Goal: Task Accomplishment & Management: Manage account settings

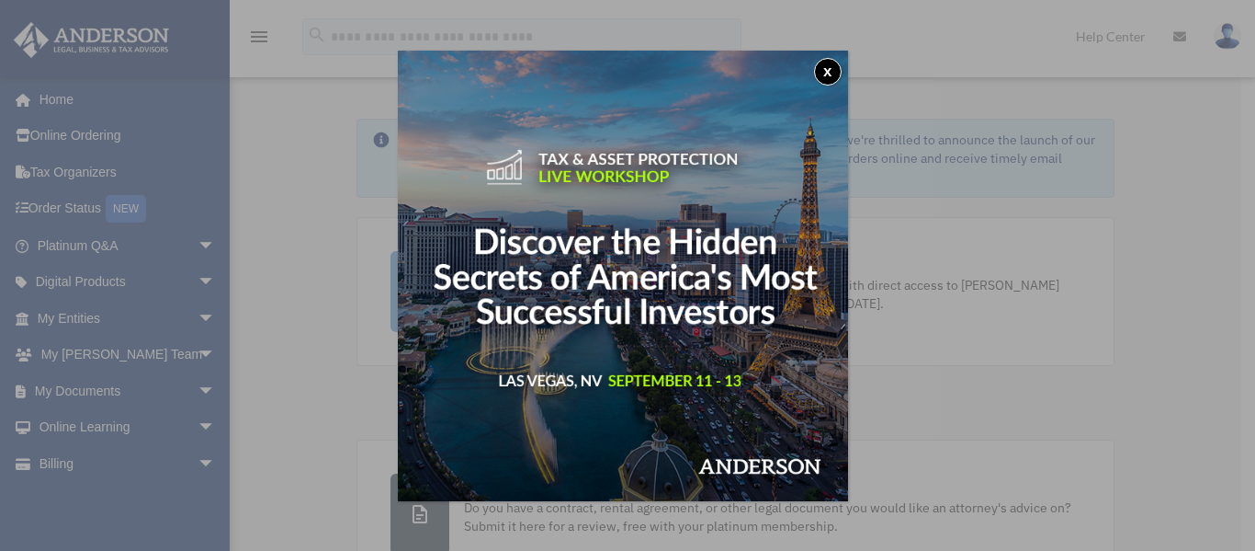
click at [834, 73] on button "x" at bounding box center [828, 72] width 28 height 28
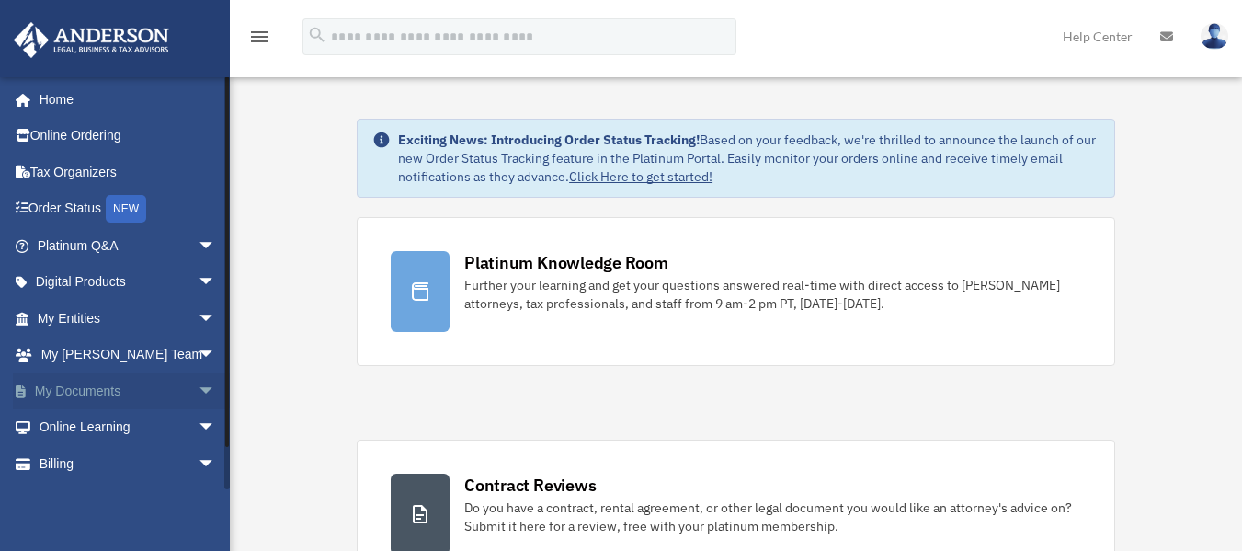
click at [106, 381] on link "My Documents arrow_drop_down" at bounding box center [128, 390] width 231 height 37
click at [198, 385] on span "arrow_drop_down" at bounding box center [216, 391] width 37 height 38
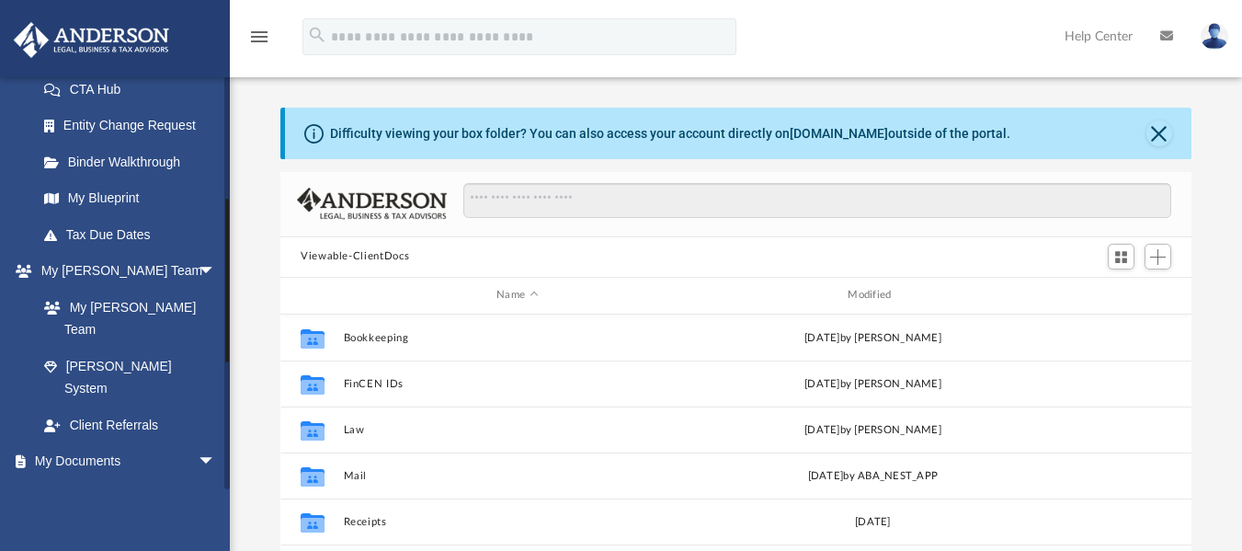
scroll to position [467, 0]
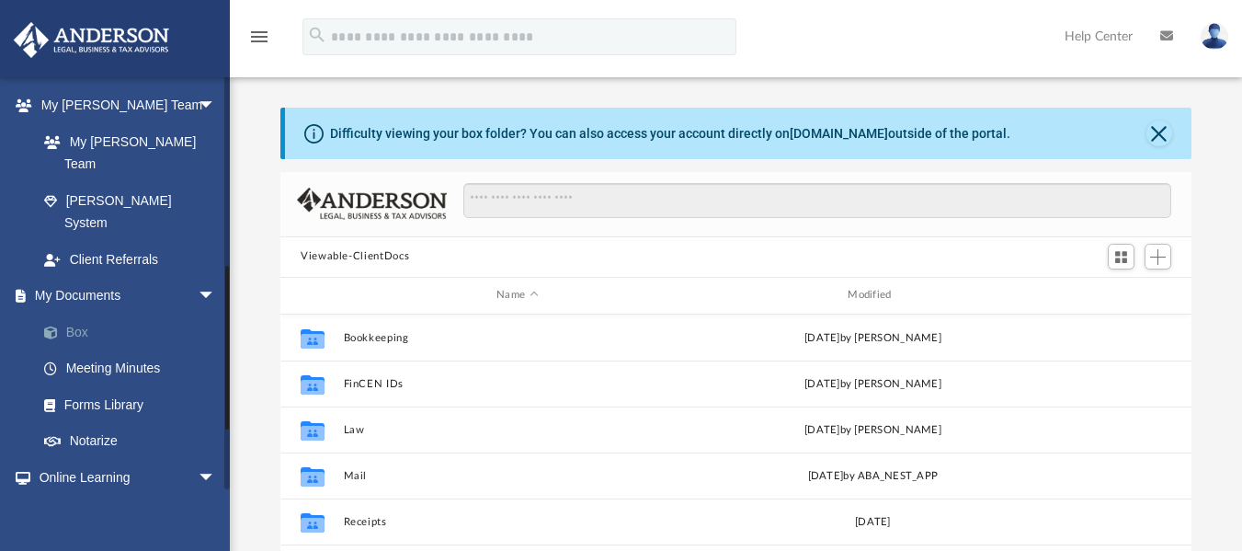
click at [77, 313] on link "Box" at bounding box center [135, 331] width 218 height 37
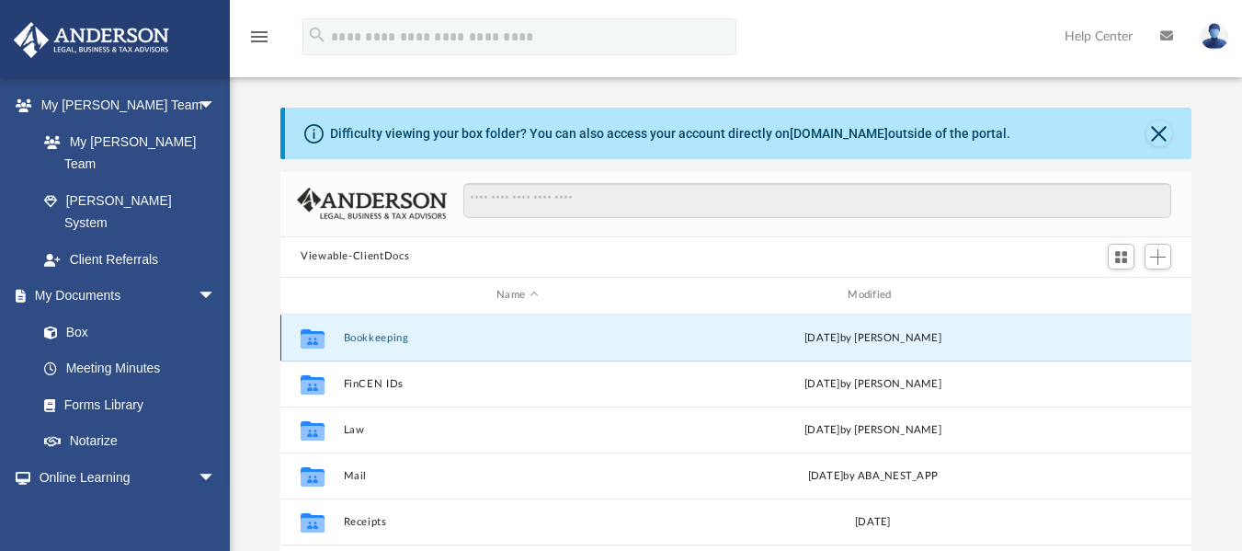
click at [370, 336] on button "Bookkeeping" at bounding box center [517, 337] width 347 height 12
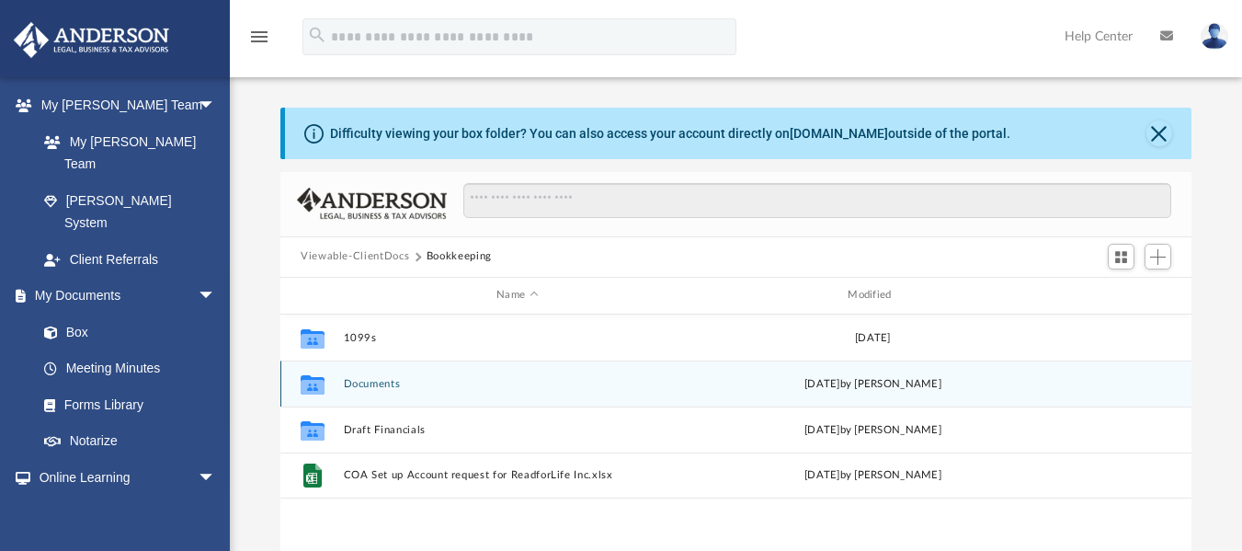
click at [380, 383] on button "Documents" at bounding box center [517, 383] width 347 height 12
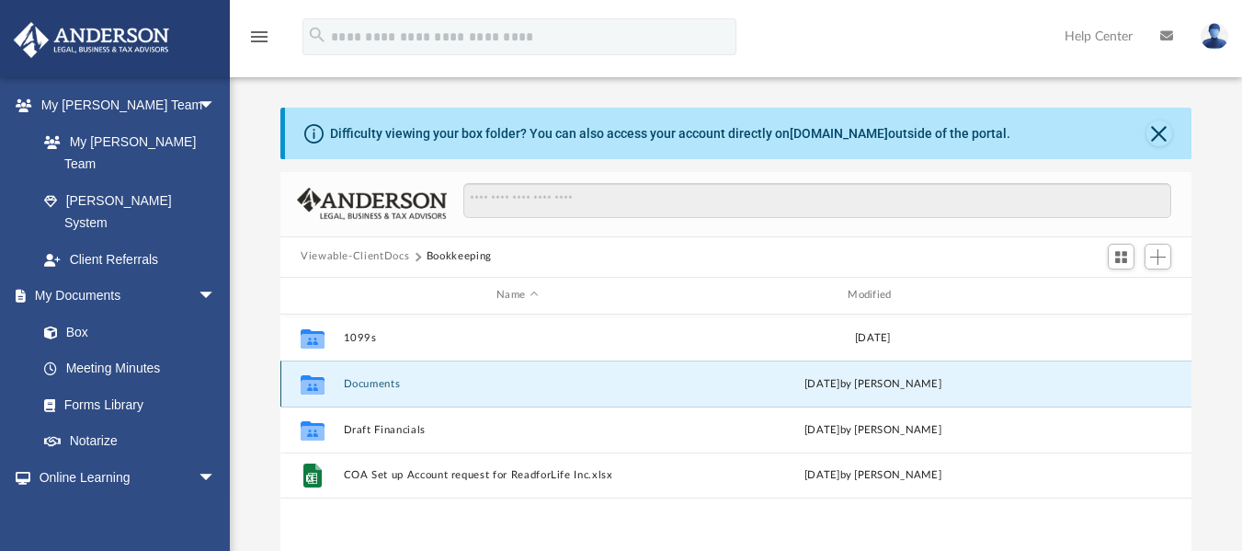
click at [380, 383] on button "Documents" at bounding box center [517, 383] width 347 height 12
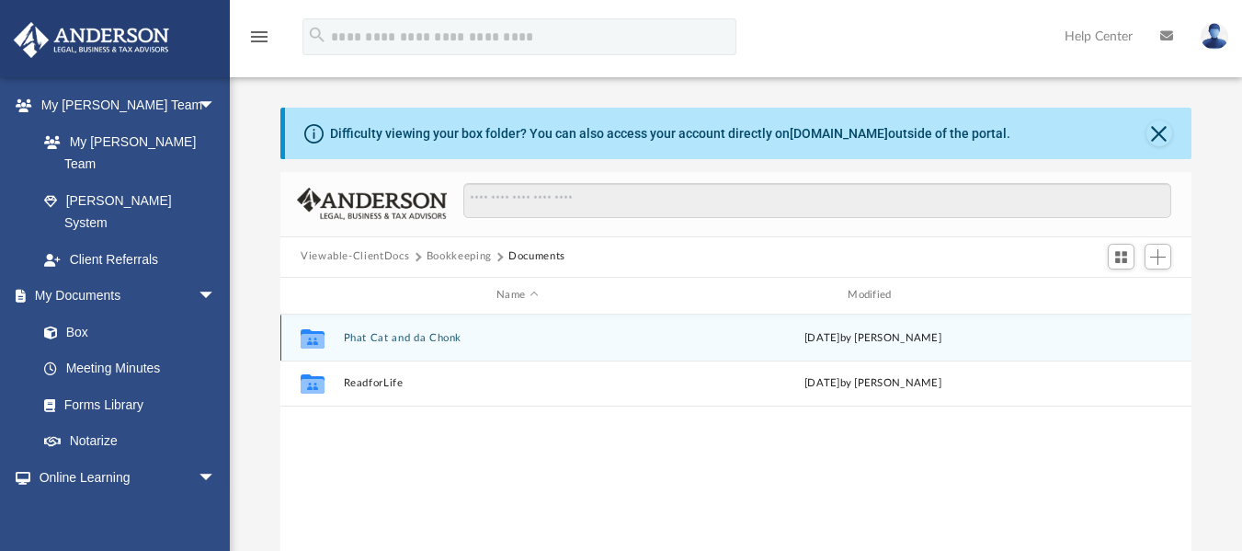
click at [410, 334] on button "Phat Cat and da Chonk" at bounding box center [517, 337] width 347 height 12
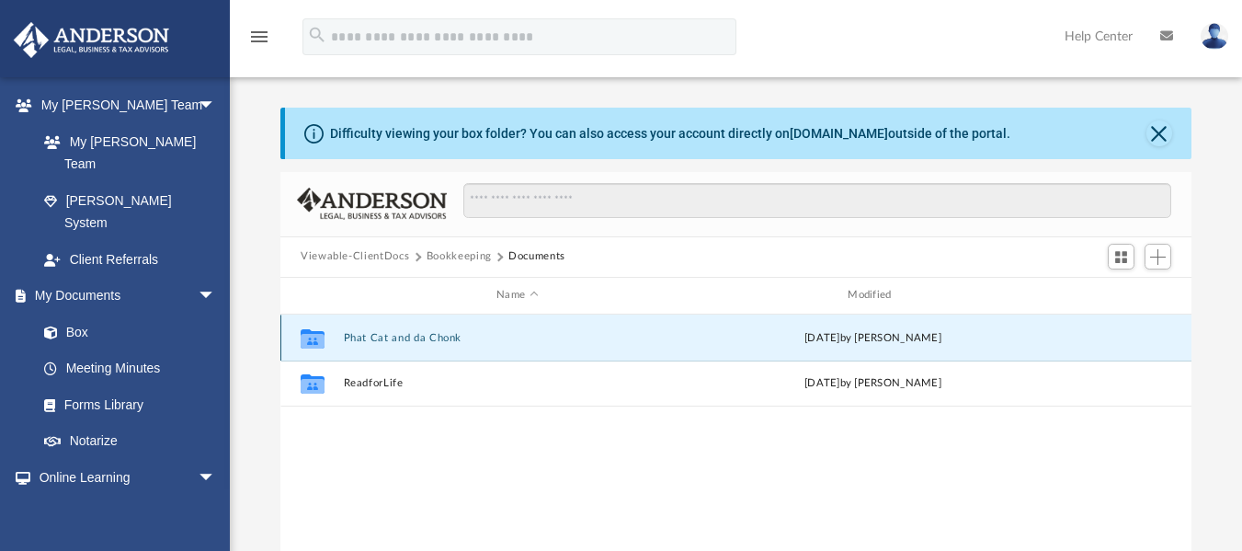
click at [410, 334] on button "Phat Cat and da Chonk" at bounding box center [517, 337] width 347 height 12
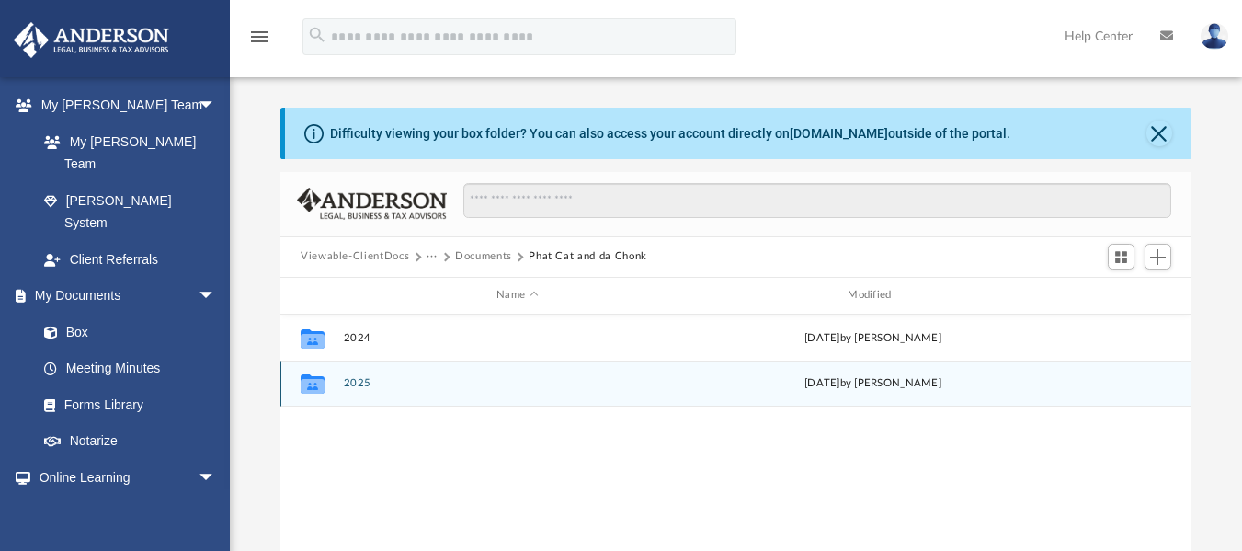
click at [354, 377] on button "2025" at bounding box center [517, 383] width 347 height 12
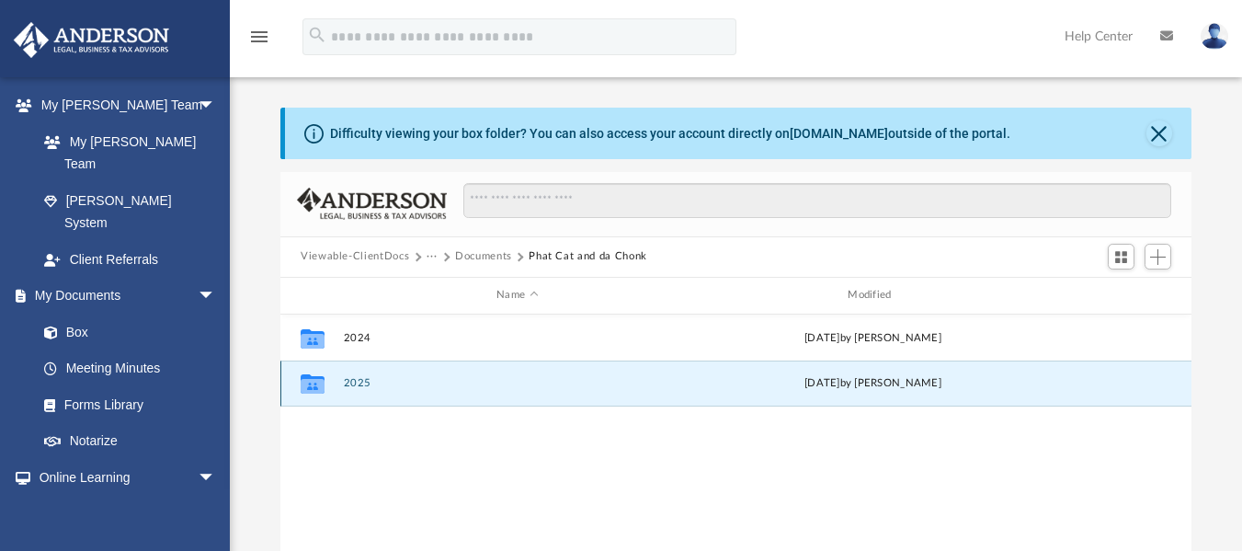
click at [354, 377] on button "2025" at bounding box center [517, 383] width 347 height 12
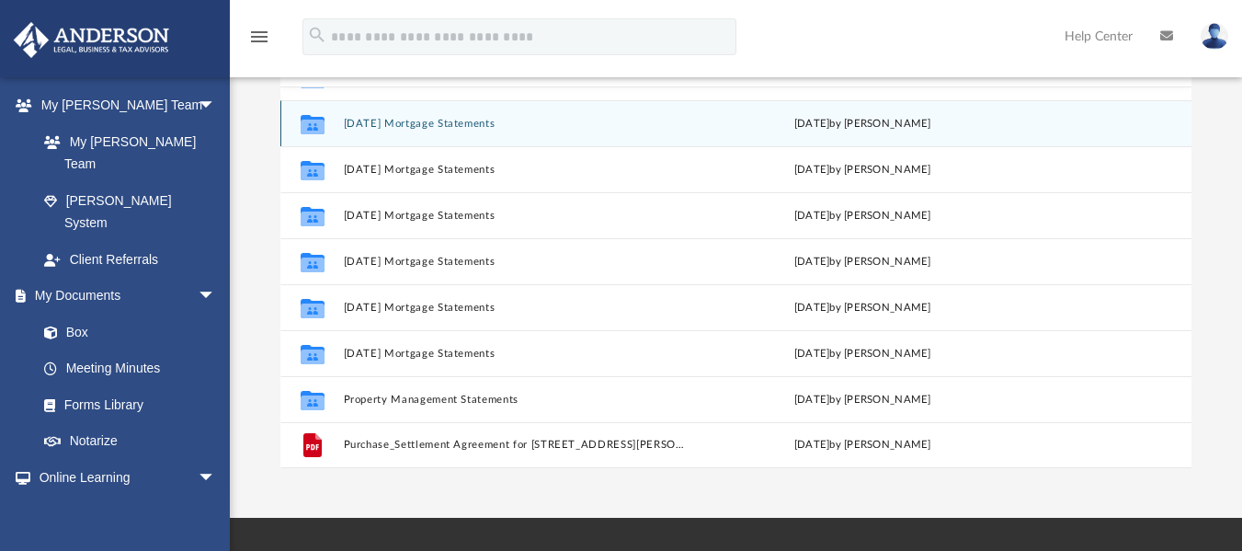
scroll to position [228, 0]
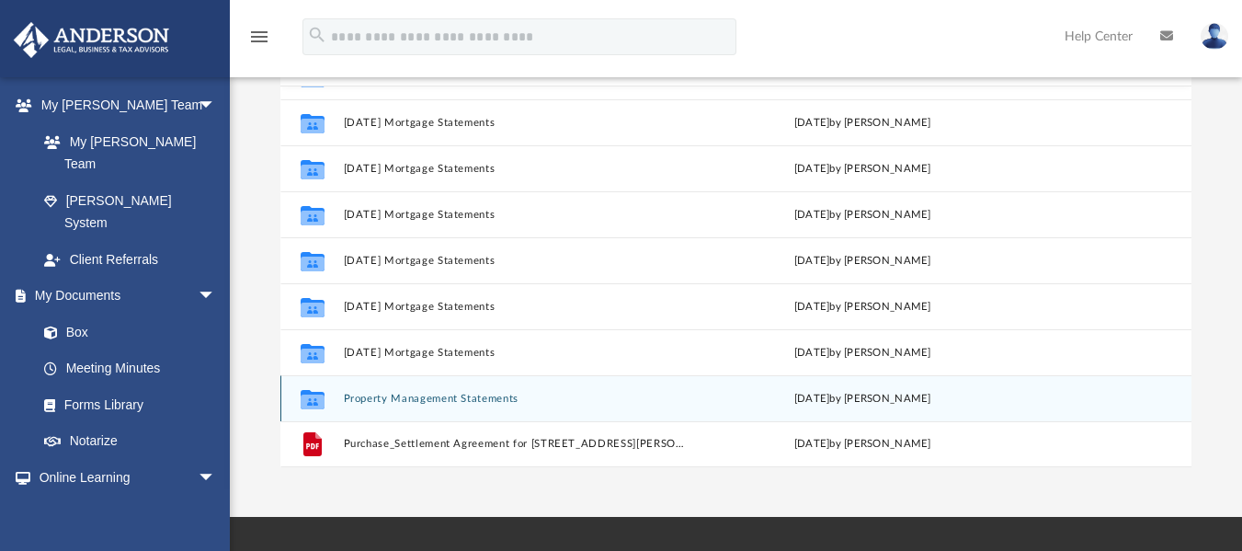
click at [461, 392] on button "Property Management Statements" at bounding box center [514, 398] width 341 height 12
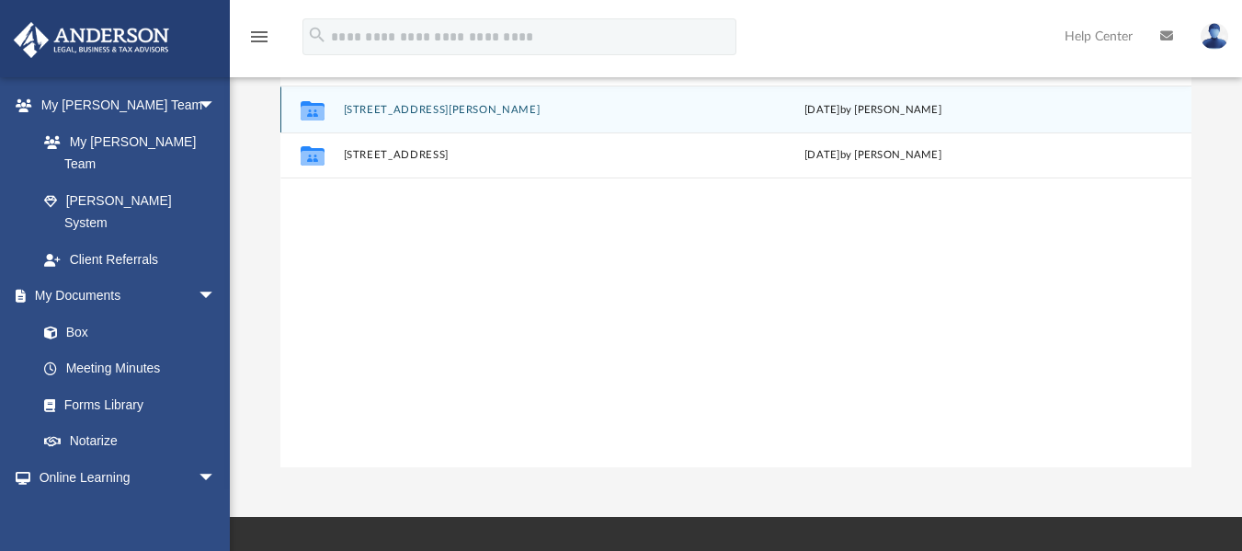
scroll to position [0, 0]
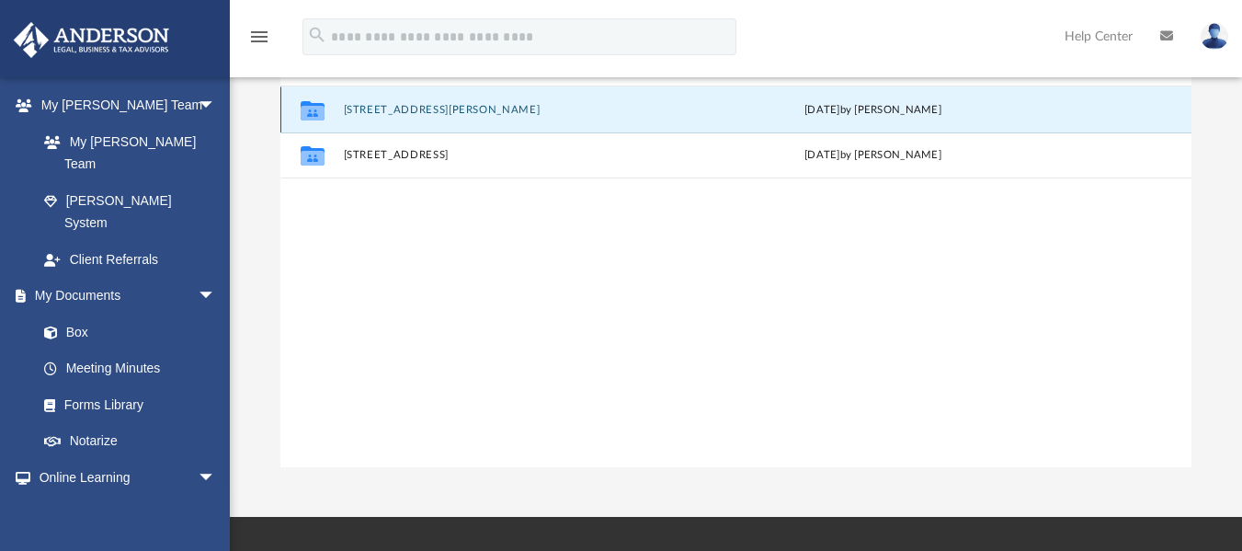
click at [429, 108] on button "[STREET_ADDRESS][PERSON_NAME]" at bounding box center [517, 109] width 347 height 12
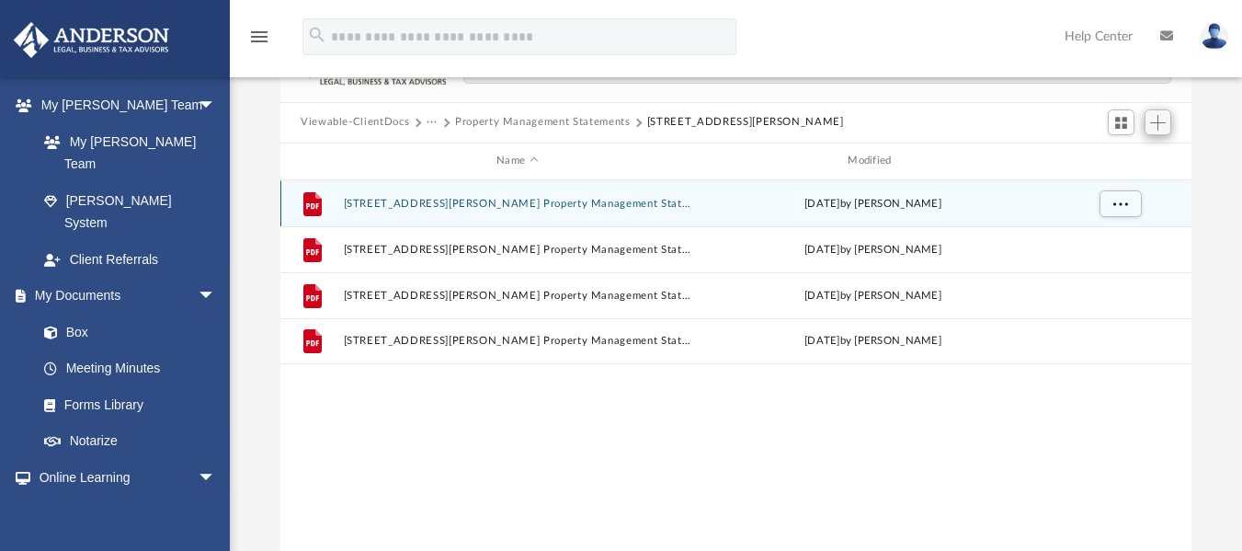
scroll to position [133, 0]
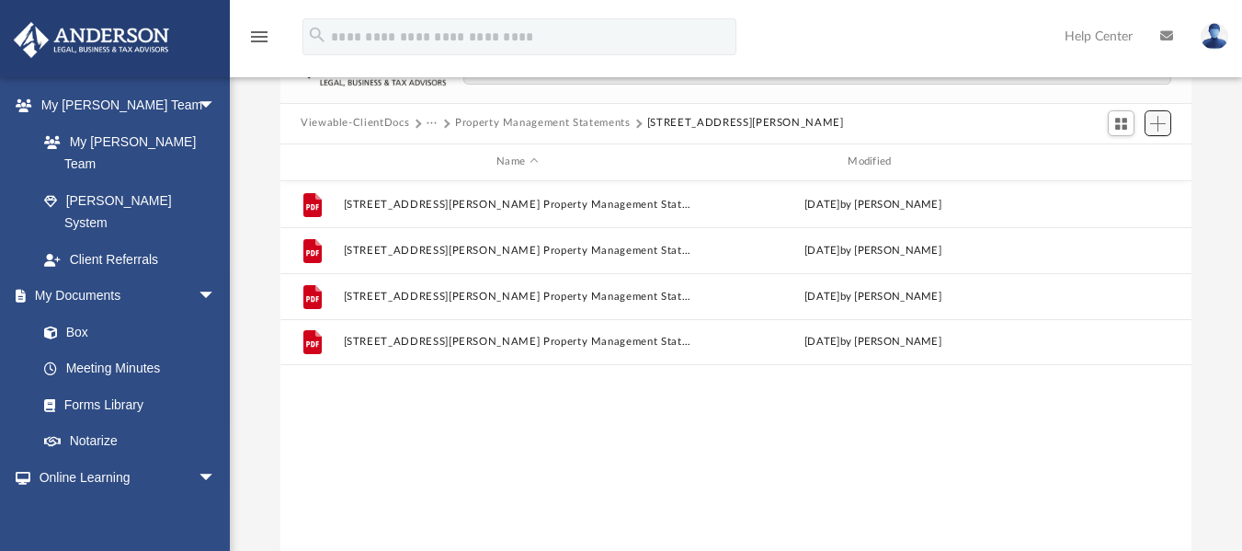
click at [1153, 130] on span "Add" at bounding box center [1158, 124] width 16 height 16
click at [1118, 158] on li "Upload" at bounding box center [1131, 160] width 59 height 19
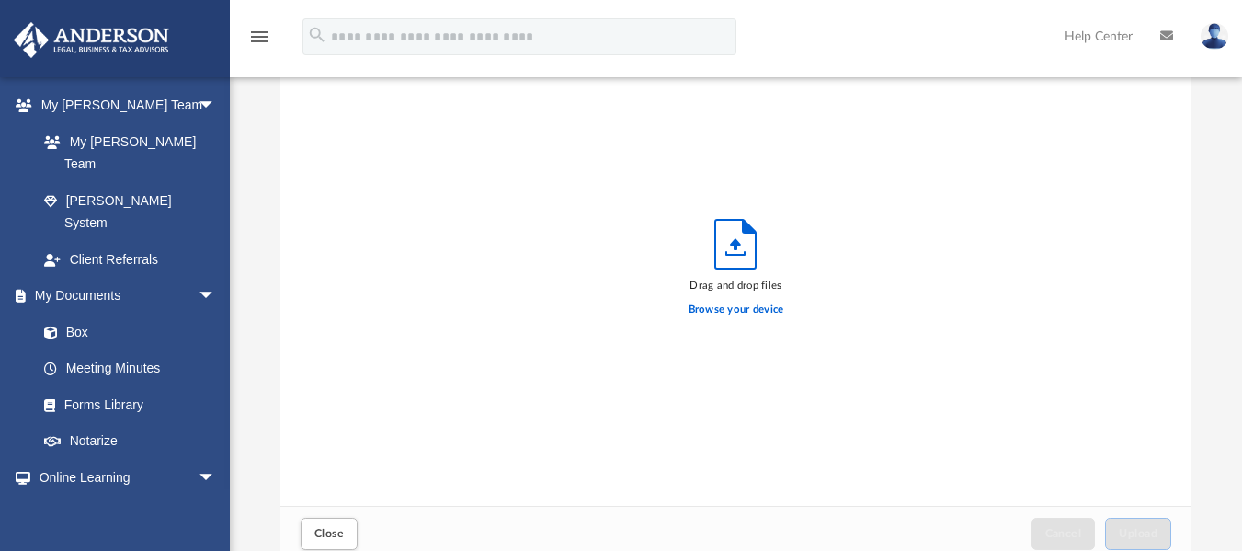
scroll to position [452, 897]
click at [737, 307] on label "Browse your device" at bounding box center [736, 309] width 96 height 17
click at [0, 0] on input "Browse your device" at bounding box center [0, 0] width 0 height 0
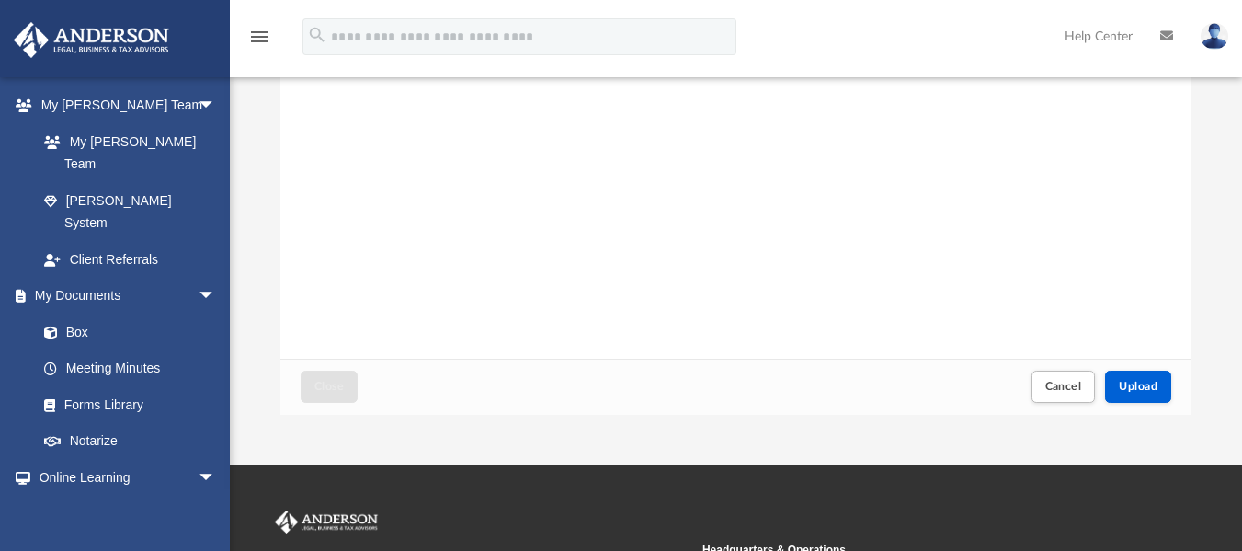
scroll to position [281, 0]
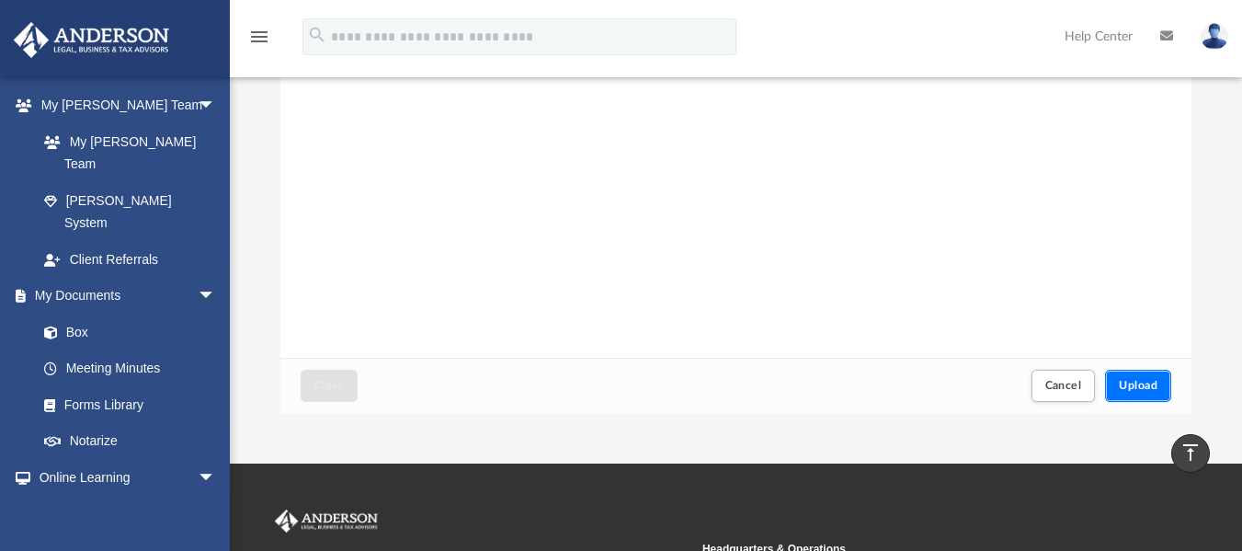
click at [1121, 386] on span "Upload" at bounding box center [1138, 385] width 39 height 11
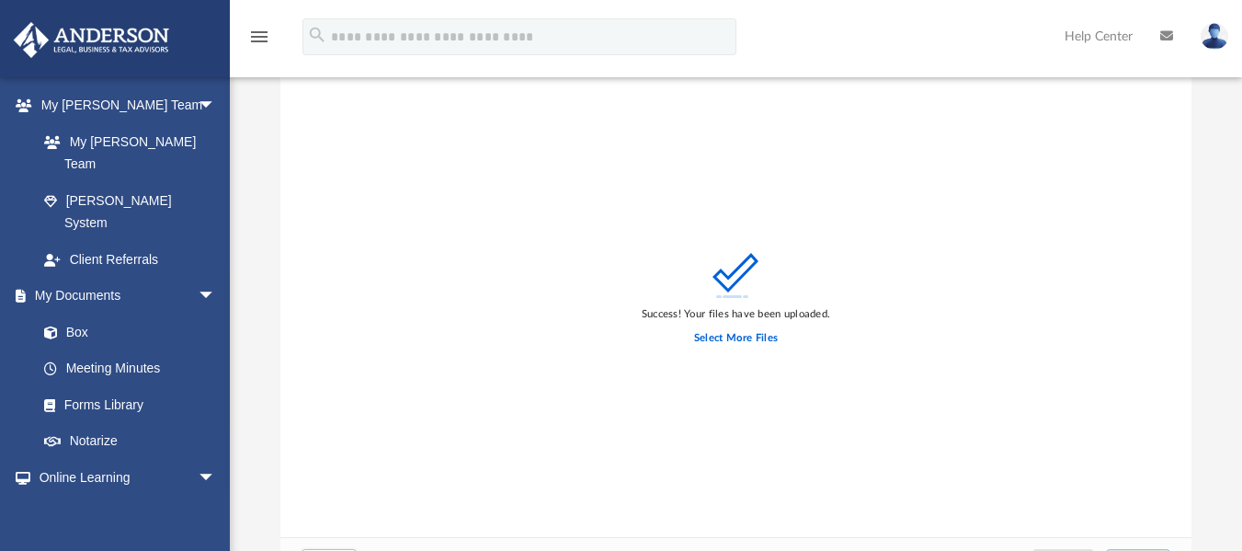
scroll to position [255, 0]
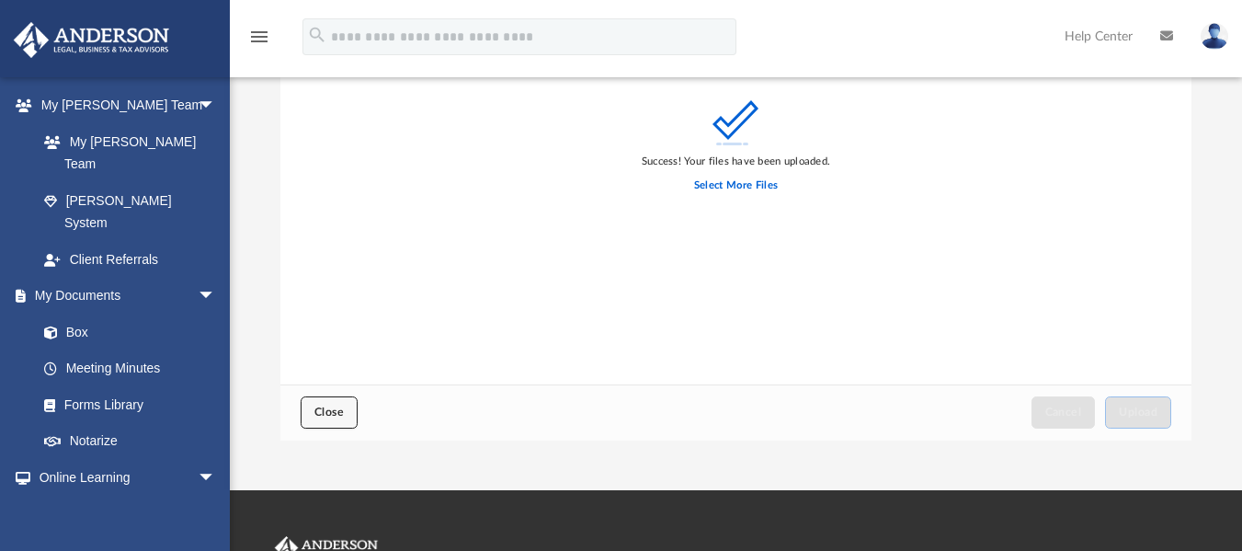
click at [330, 404] on button "Close" at bounding box center [329, 412] width 57 height 32
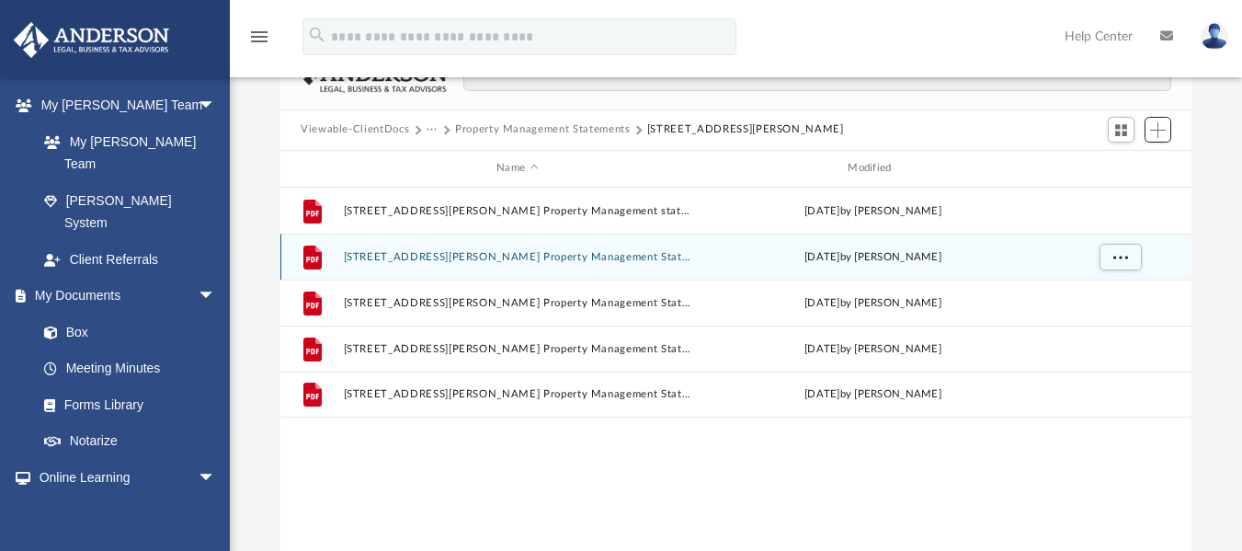
scroll to position [83, 0]
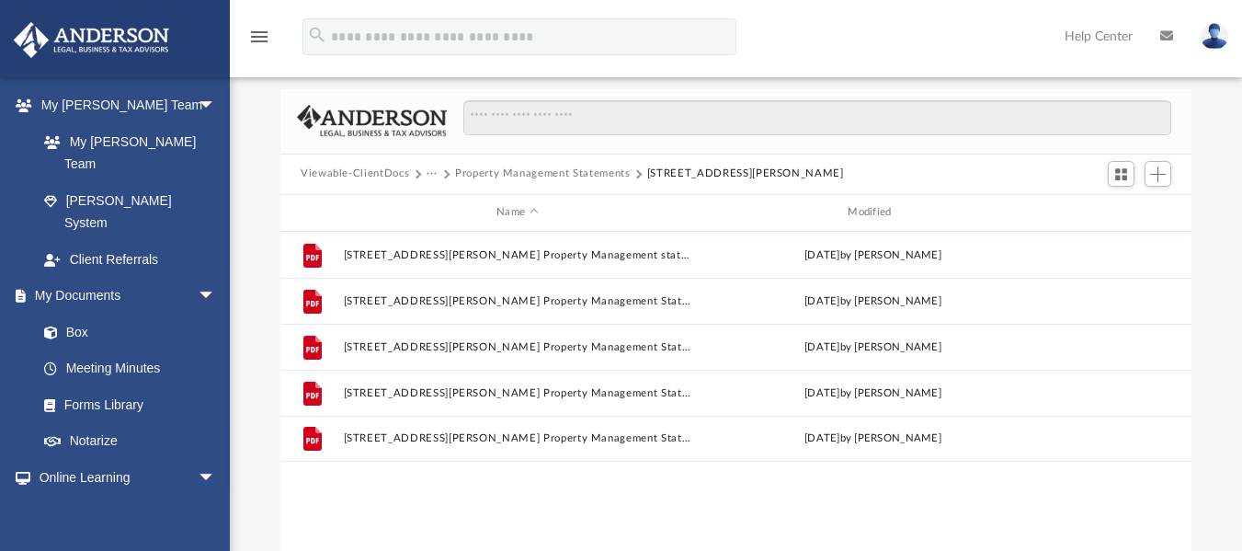
click at [562, 173] on button "Property Management Statements" at bounding box center [543, 173] width 176 height 17
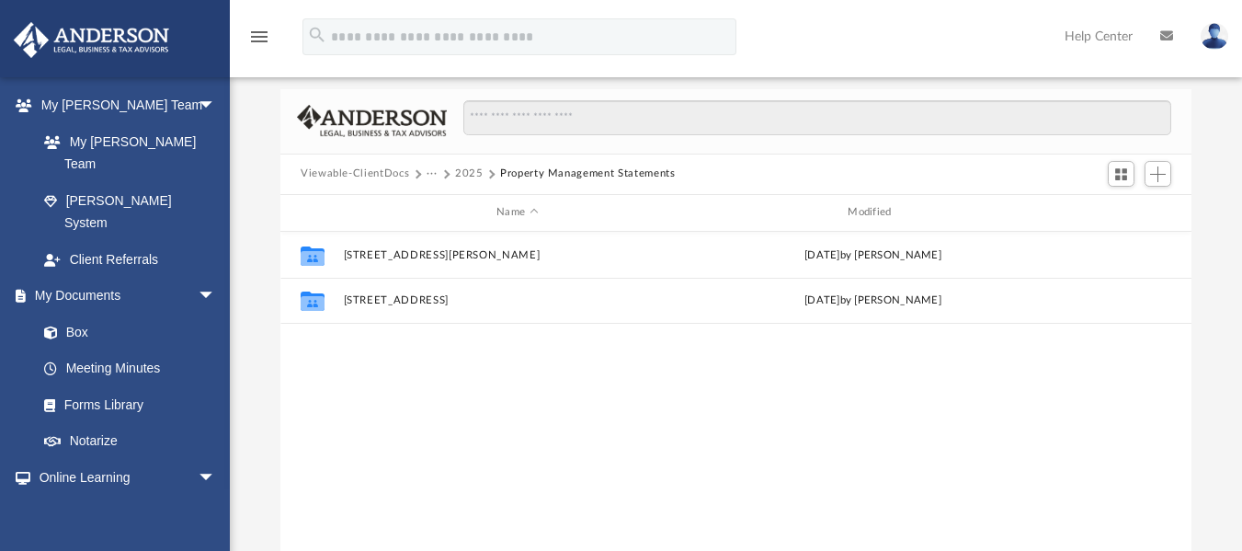
click at [462, 171] on button "2025" at bounding box center [469, 173] width 28 height 17
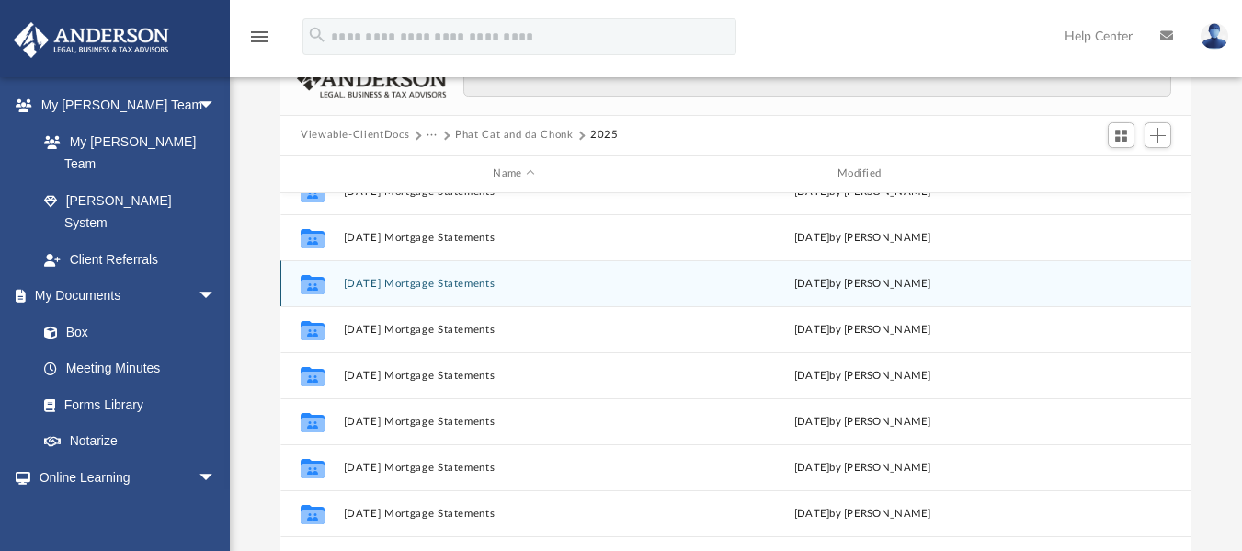
scroll to position [5, 0]
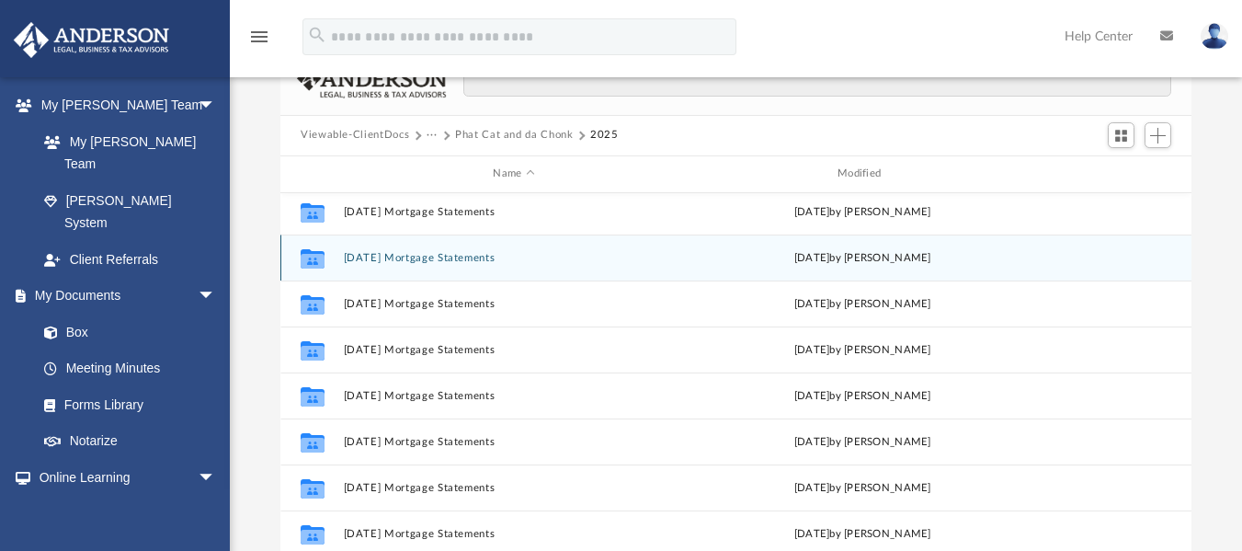
click at [455, 257] on button "[DATE] Mortgage Statements" at bounding box center [514, 257] width 341 height 12
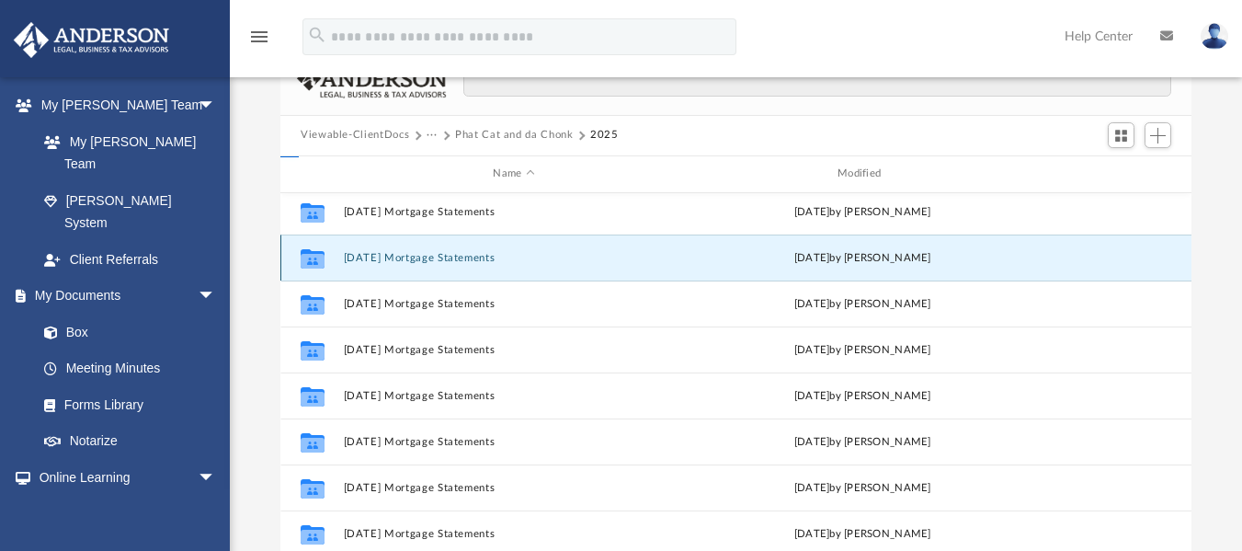
click at [455, 257] on button "[DATE] Mortgage Statements" at bounding box center [514, 257] width 341 height 12
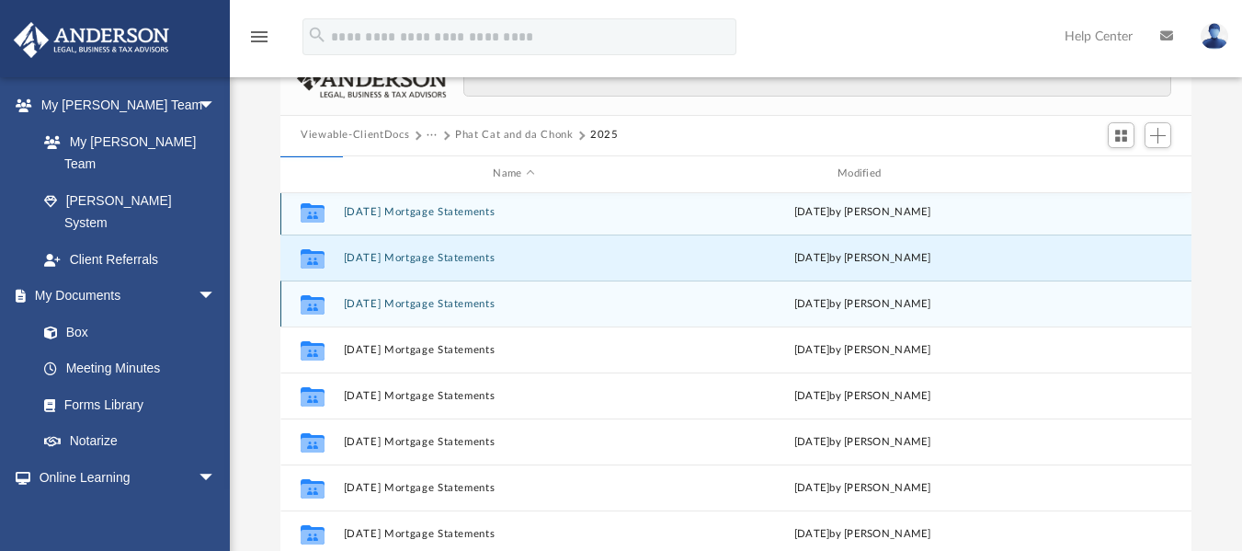
scroll to position [0, 0]
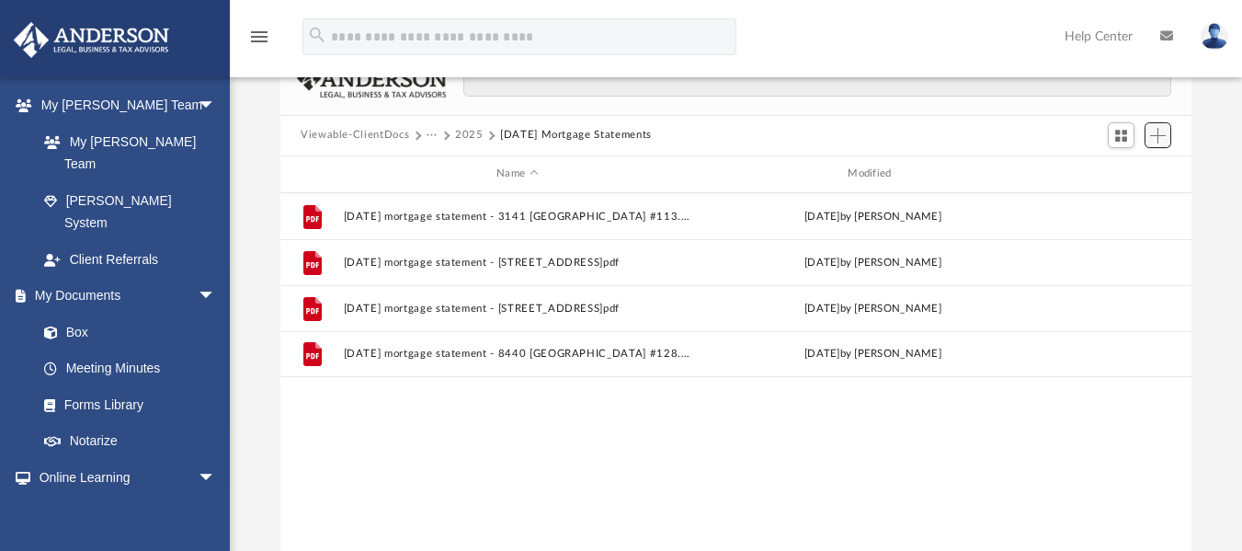
click at [1156, 128] on span "Add" at bounding box center [1158, 136] width 16 height 16
click at [1115, 170] on li "Upload" at bounding box center [1131, 172] width 59 height 19
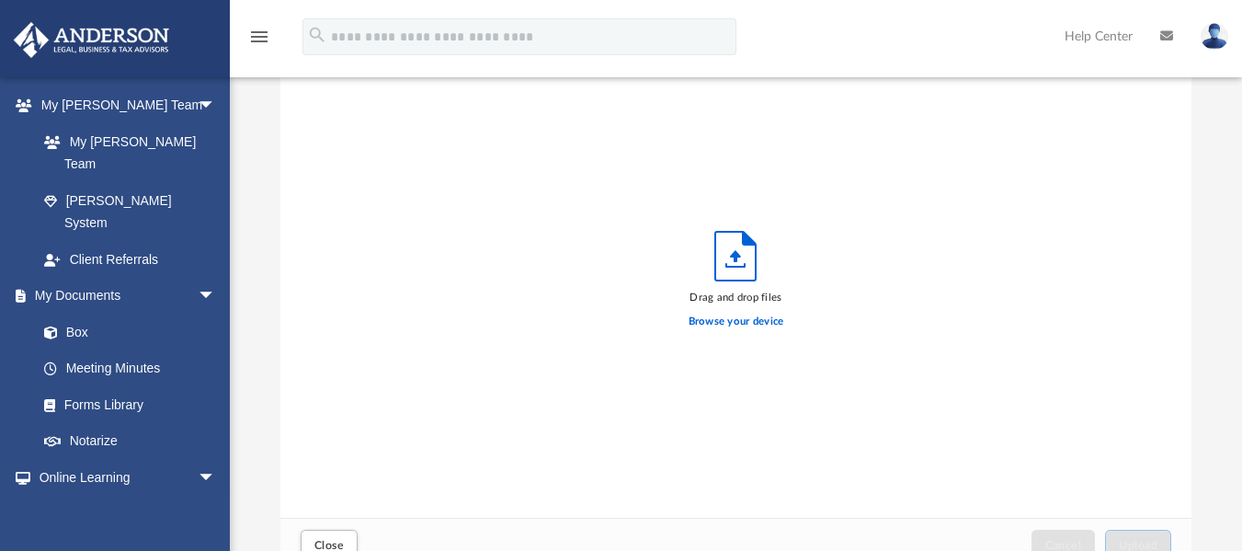
scroll to position [452, 897]
click at [732, 322] on label "Browse your device" at bounding box center [736, 321] width 96 height 17
click at [0, 0] on input "Browse your device" at bounding box center [0, 0] width 0 height 0
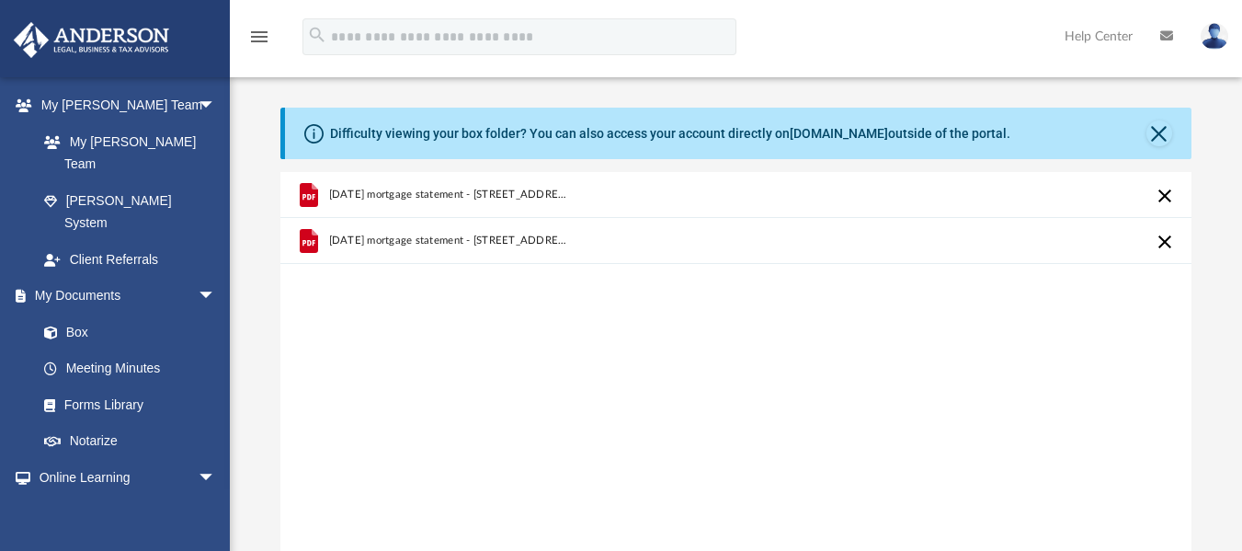
scroll to position [135, 0]
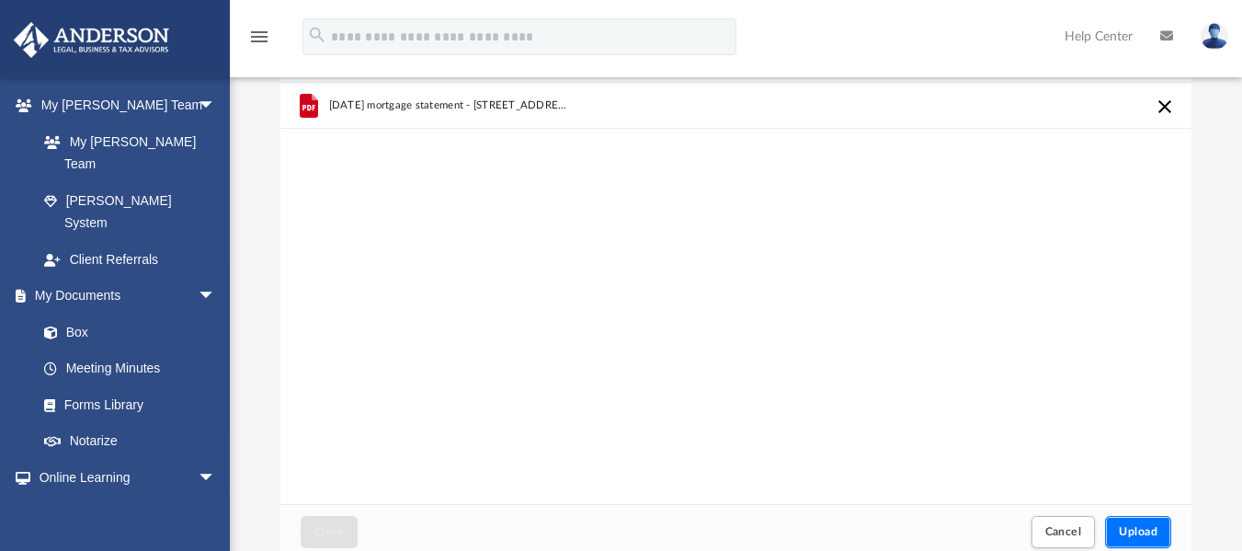
click at [1126, 537] on span "Upload" at bounding box center [1138, 531] width 39 height 11
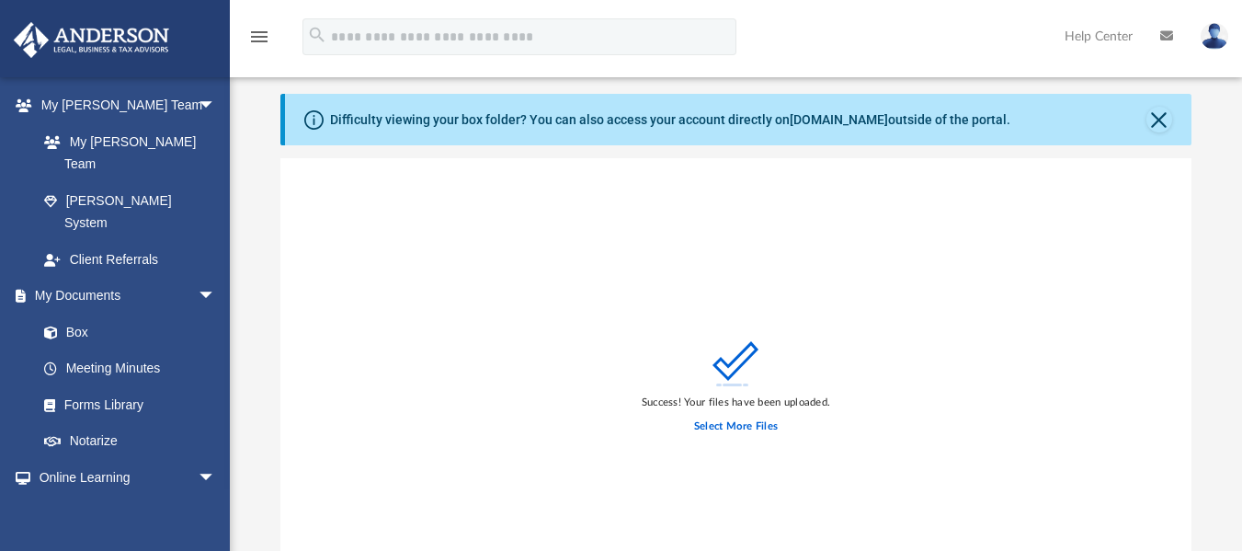
scroll to position [12, 0]
click at [1156, 126] on button "Close" at bounding box center [1159, 121] width 26 height 26
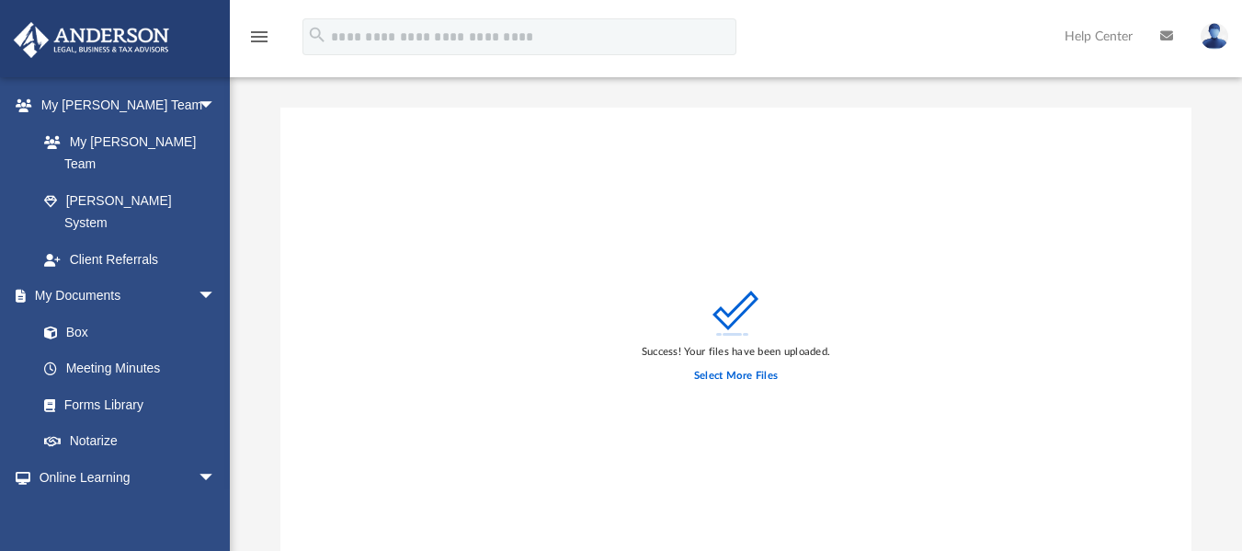
scroll to position [177, 0]
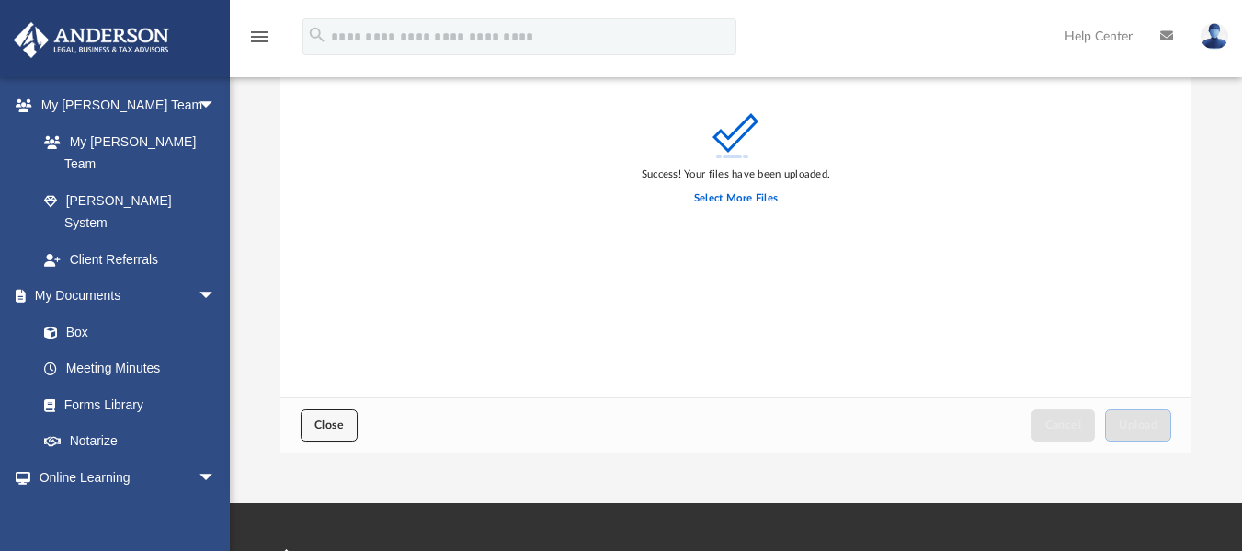
click at [338, 421] on span "Close" at bounding box center [328, 424] width 29 height 11
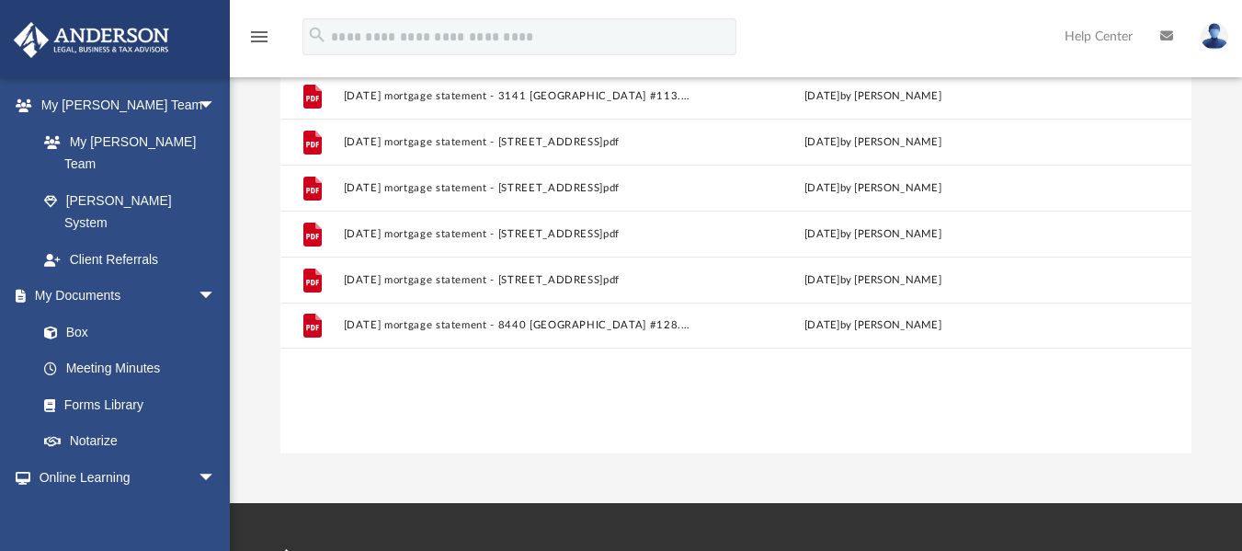
scroll to position [85, 0]
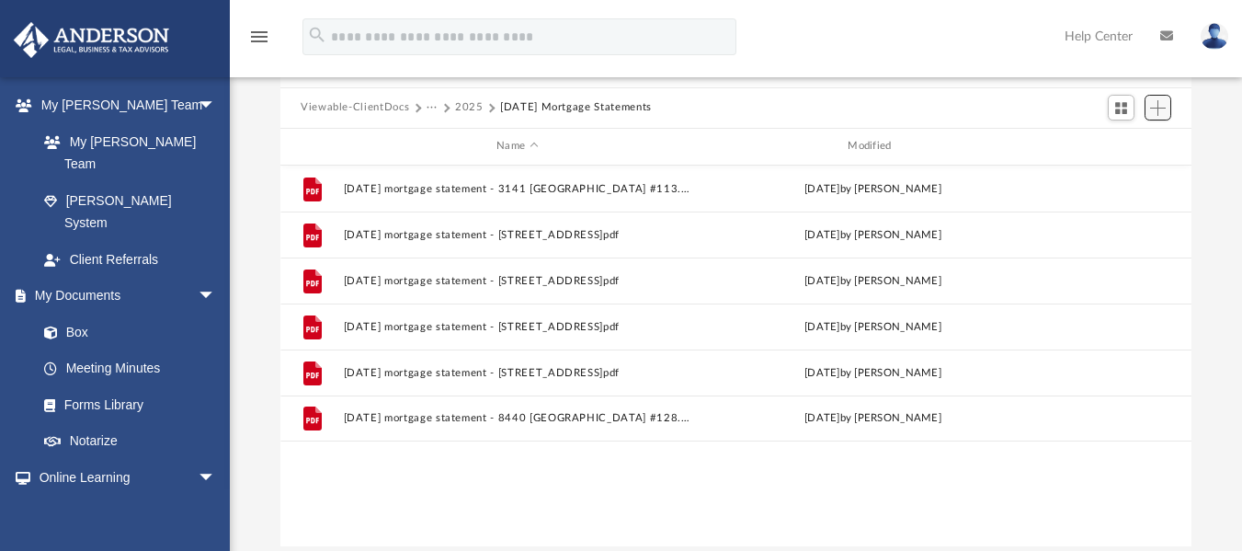
click at [1157, 105] on span "Add" at bounding box center [1158, 108] width 16 height 16
click at [1125, 139] on li "Upload" at bounding box center [1131, 144] width 59 height 19
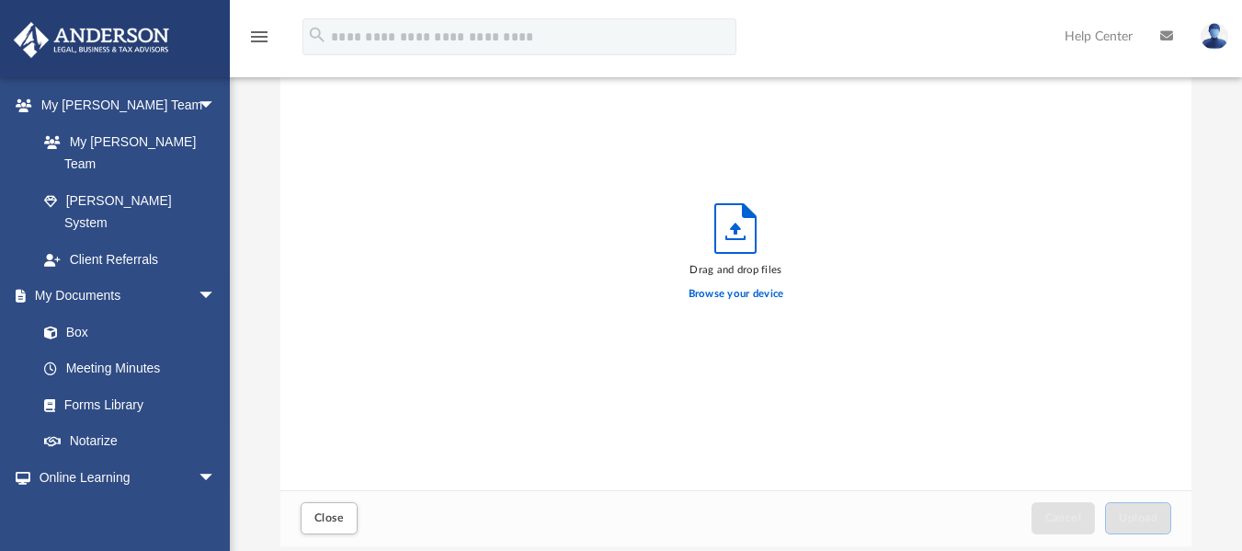
scroll to position [452, 897]
click at [723, 290] on label "Browse your device" at bounding box center [736, 294] width 96 height 17
click at [0, 0] on input "Browse your device" at bounding box center [0, 0] width 0 height 0
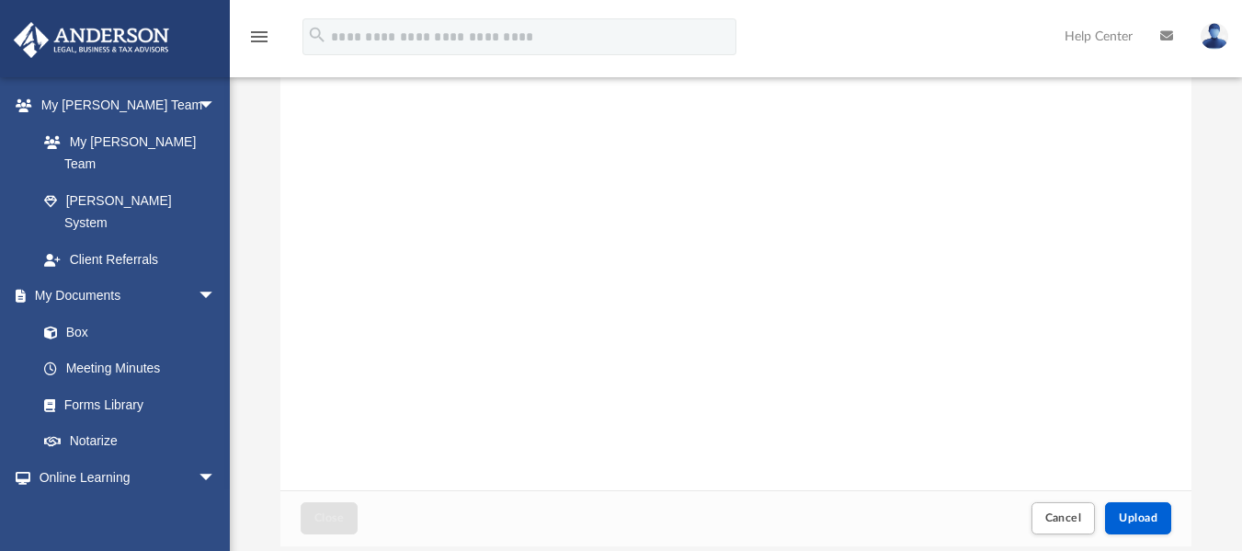
scroll to position [202, 0]
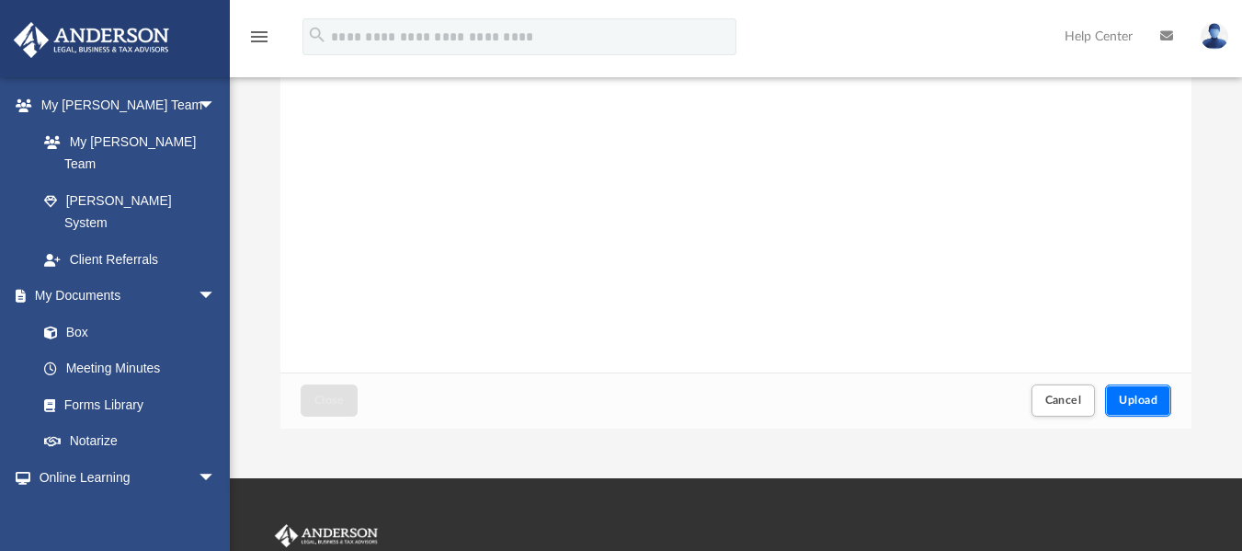
click at [1127, 404] on span "Upload" at bounding box center [1138, 399] width 39 height 11
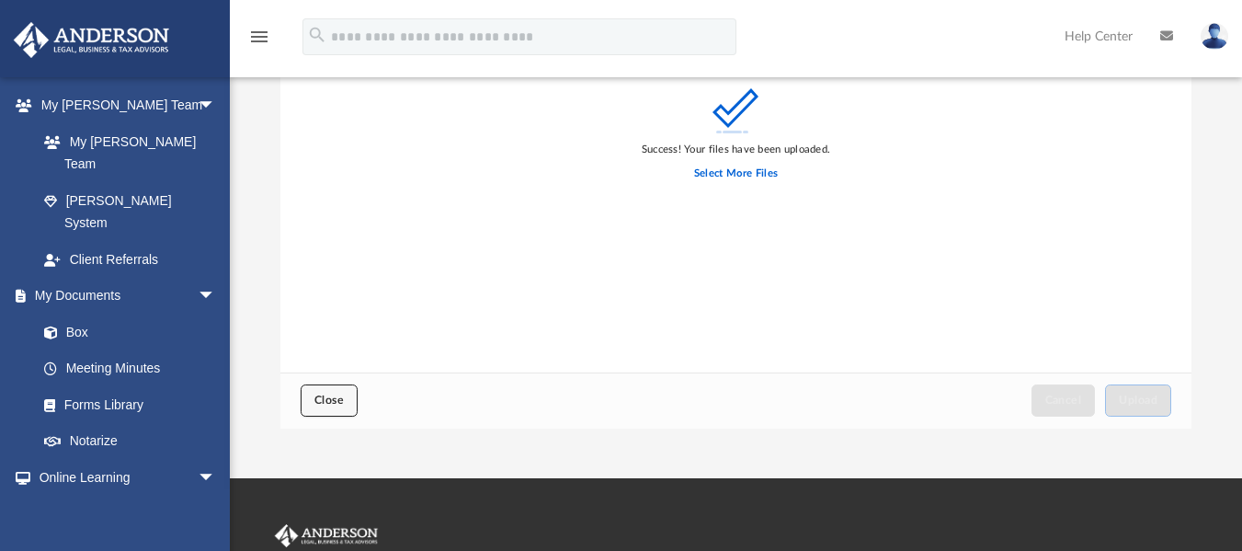
click at [358, 403] on button "Close" at bounding box center [329, 400] width 57 height 32
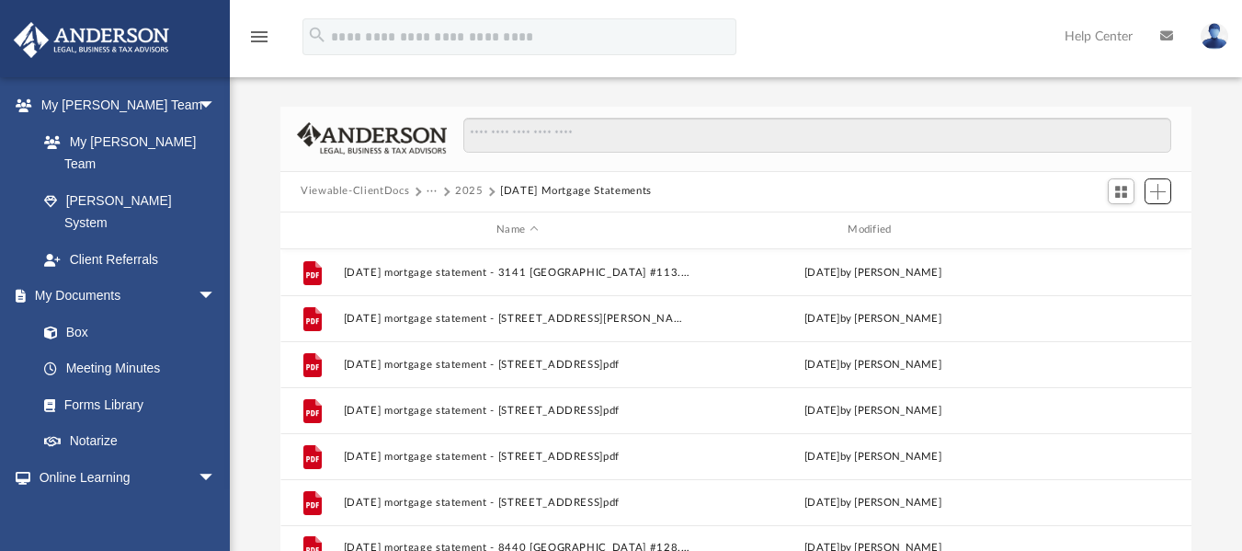
scroll to position [0, 0]
click at [469, 190] on button "2025" at bounding box center [469, 192] width 28 height 17
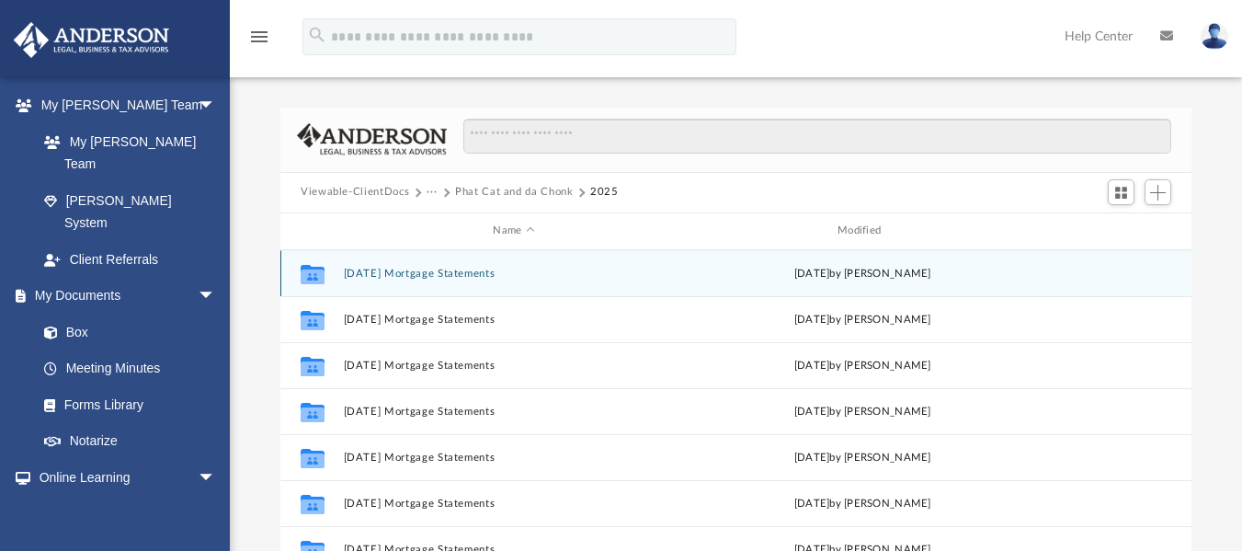
scroll to position [78, 0]
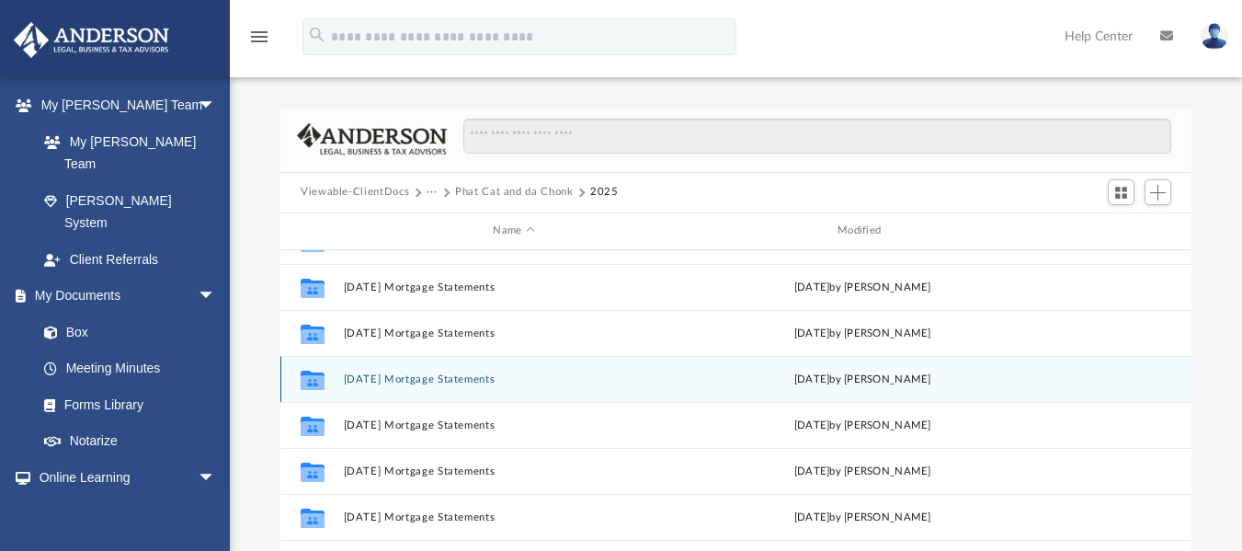
click at [439, 380] on button "[DATE] Mortgage Statements" at bounding box center [514, 378] width 341 height 12
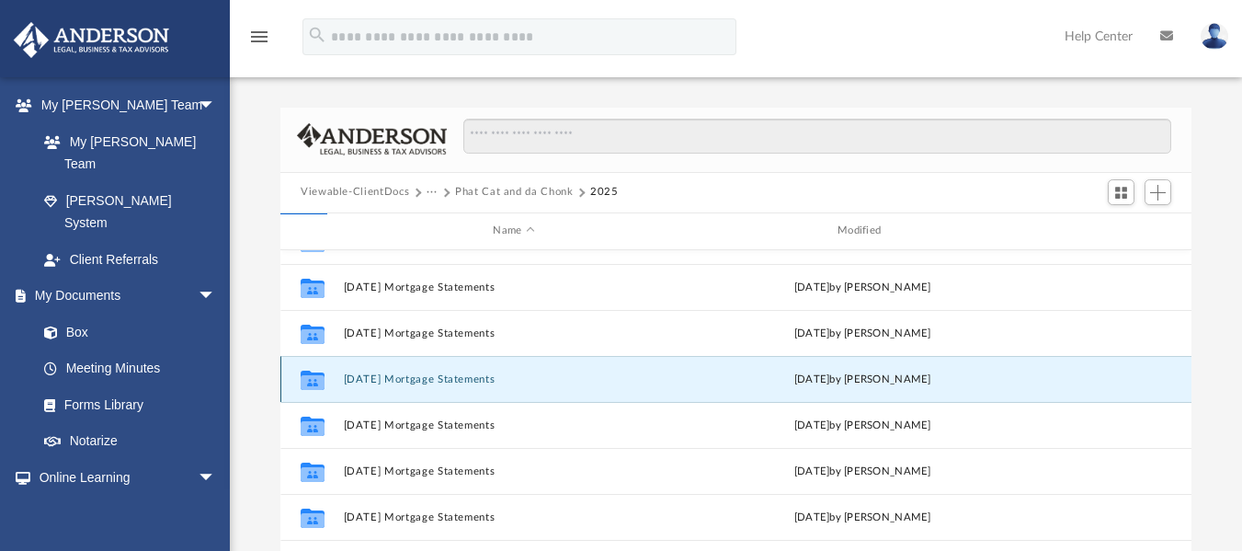
click at [439, 380] on button "[DATE] Mortgage Statements" at bounding box center [514, 378] width 341 height 12
